Goal: Task Accomplishment & Management: Use online tool/utility

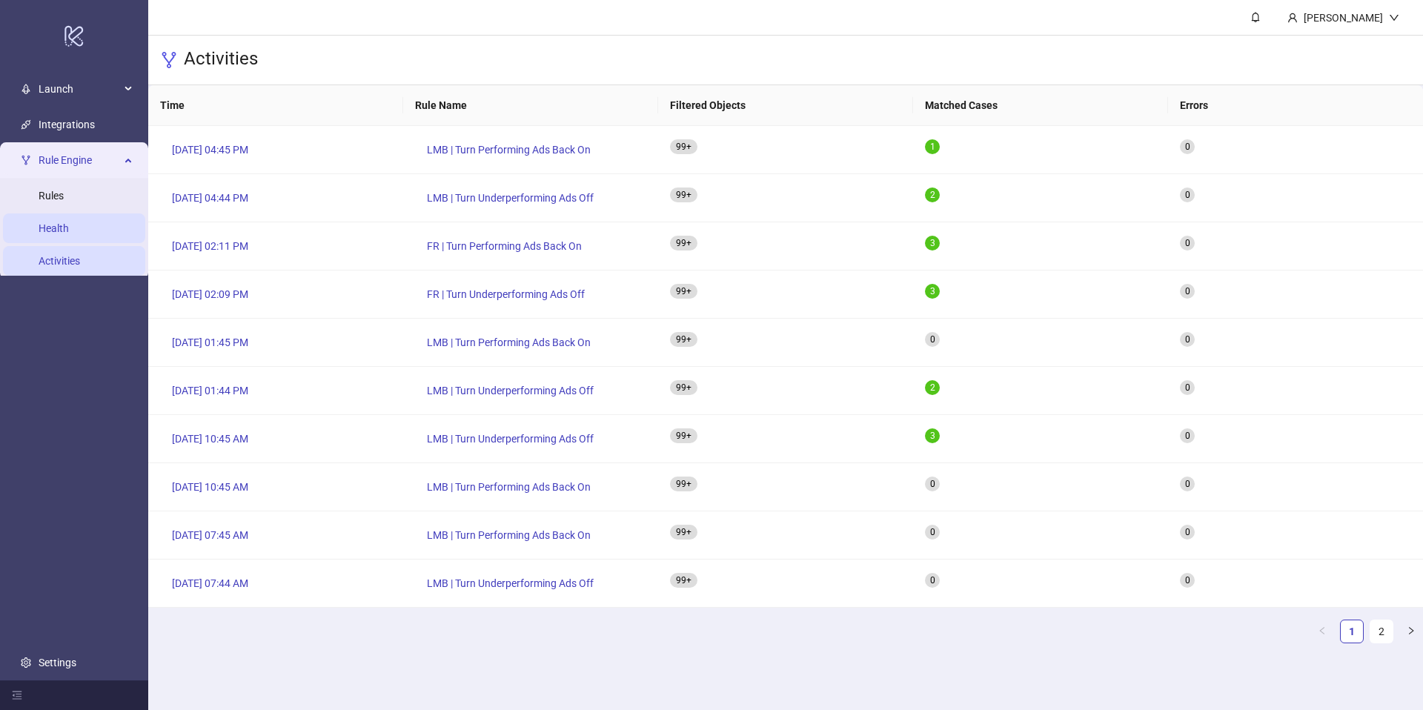
click at [69, 229] on link "Health" at bounding box center [54, 228] width 30 height 12
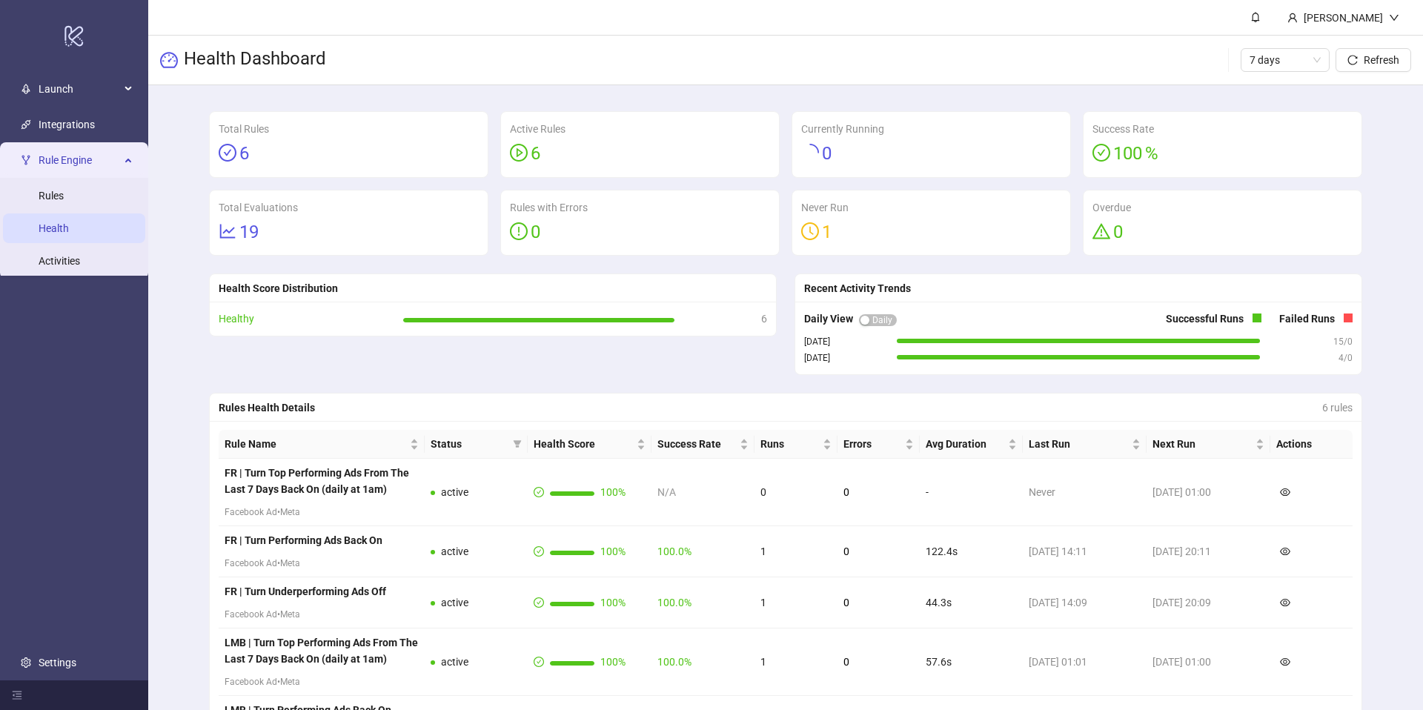
click at [69, 222] on link "Health" at bounding box center [54, 228] width 30 height 12
click at [64, 202] on link "Rules" at bounding box center [51, 196] width 25 height 12
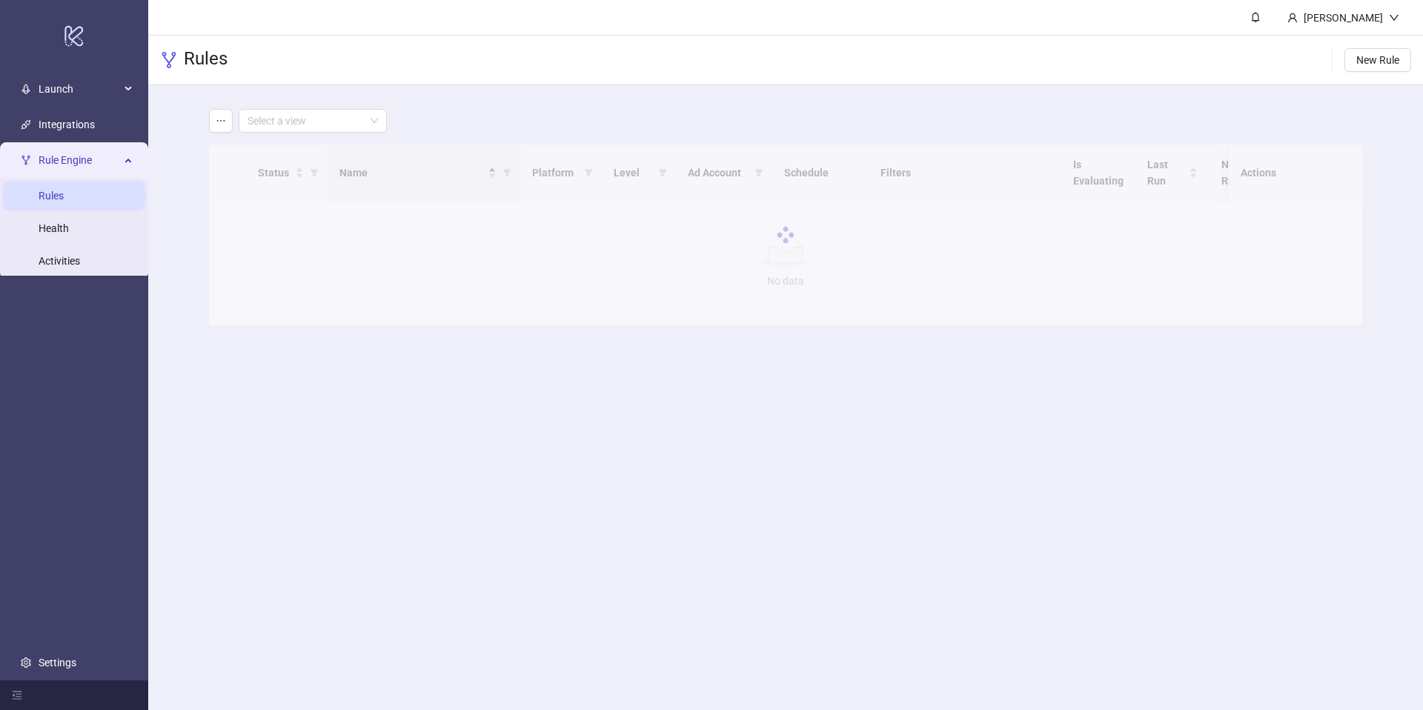
click at [473, 64] on div "Rules New Rule" at bounding box center [785, 61] width 1275 height 50
